Goal: Navigation & Orientation: Find specific page/section

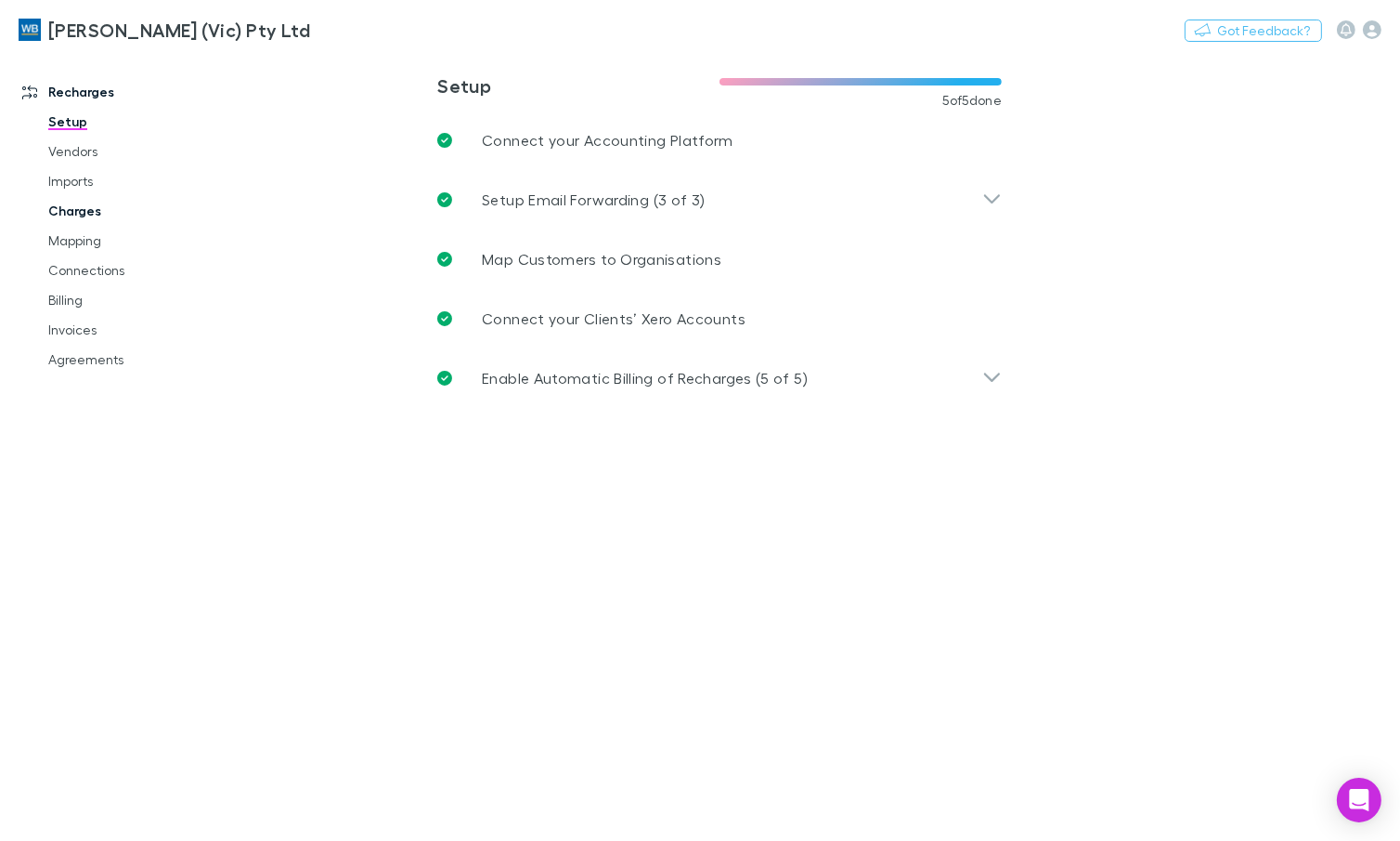
click at [83, 220] on link "Charges" at bounding box center [136, 211] width 212 height 30
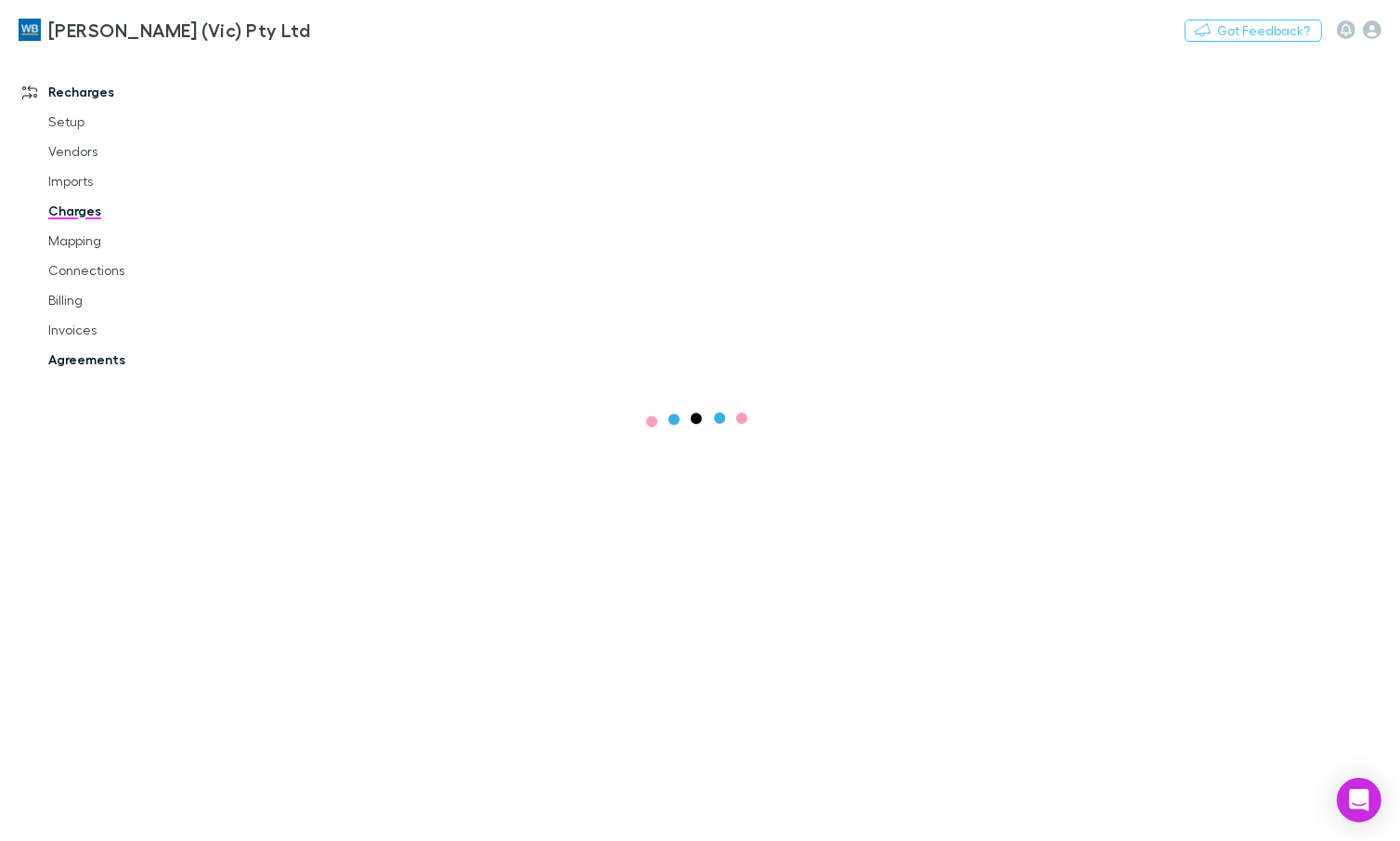
click at [106, 362] on link "Agreements" at bounding box center [136, 359] width 212 height 30
